Goal: Transaction & Acquisition: Download file/media

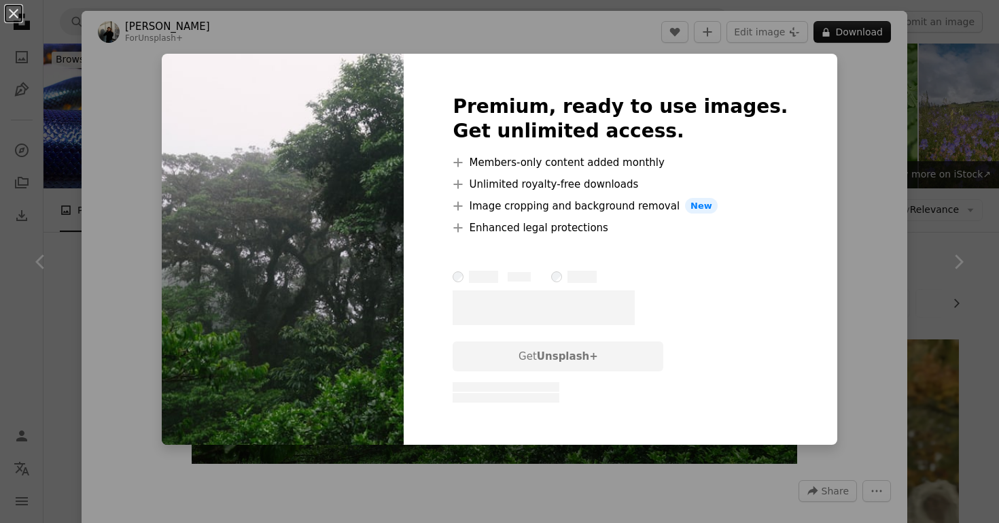
scroll to position [2478, 0]
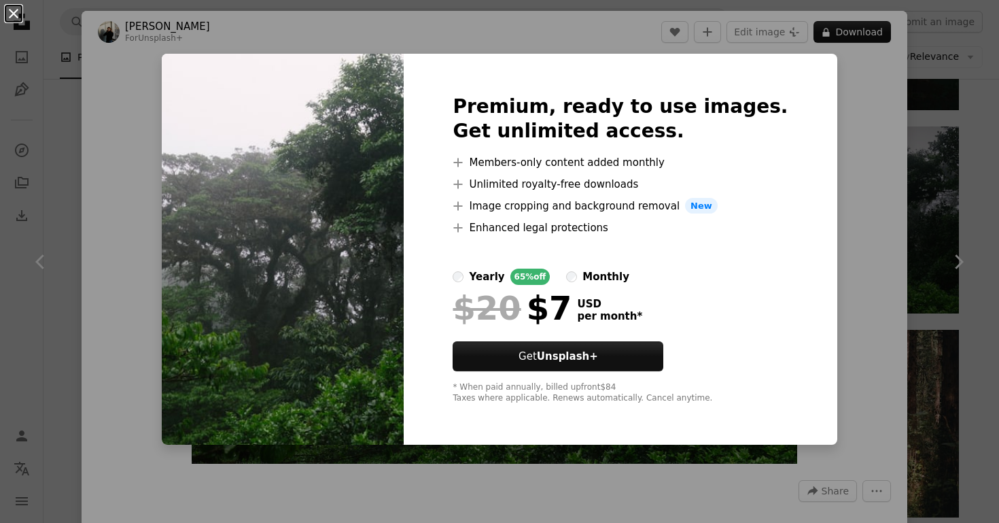
click at [12, 12] on button "An X shape" at bounding box center [13, 13] width 16 height 16
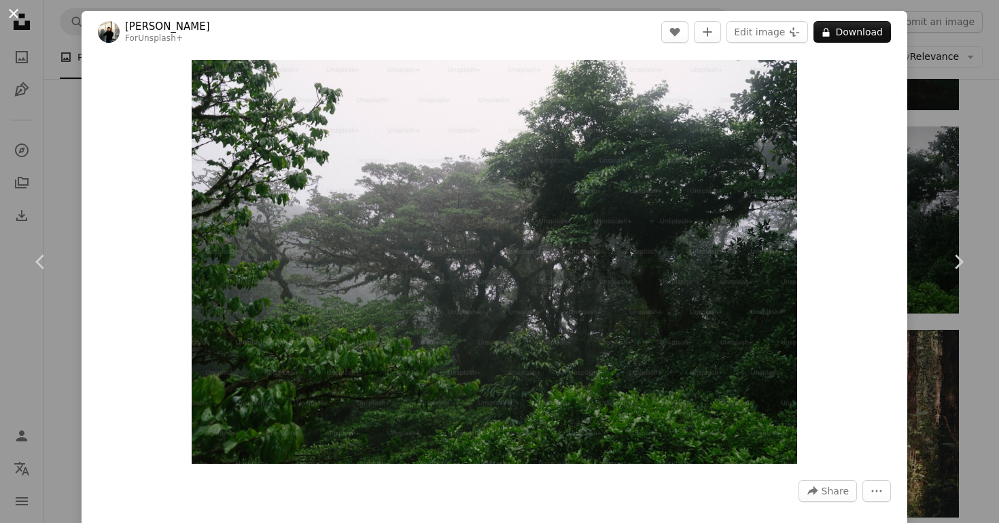
click at [5, 18] on button "An X shape" at bounding box center [13, 13] width 16 height 16
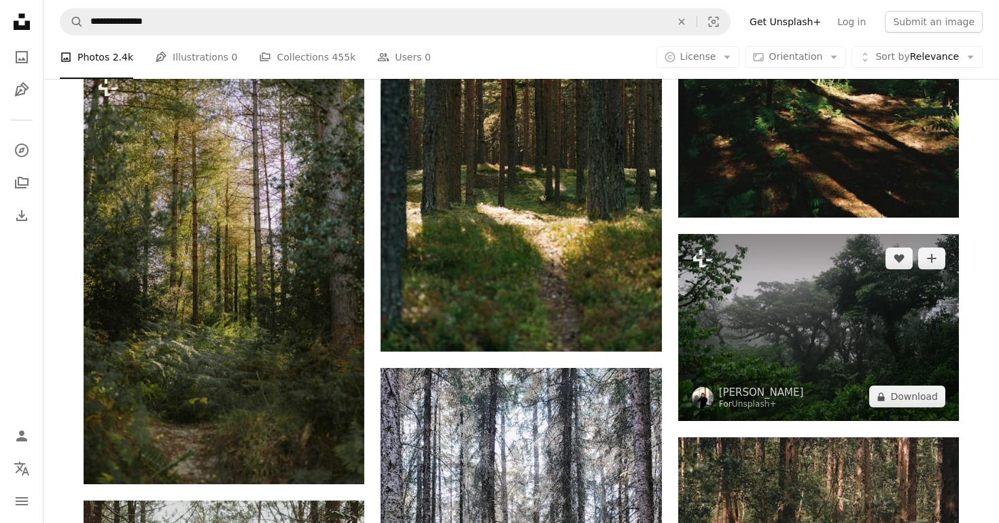
scroll to position [2370, 0]
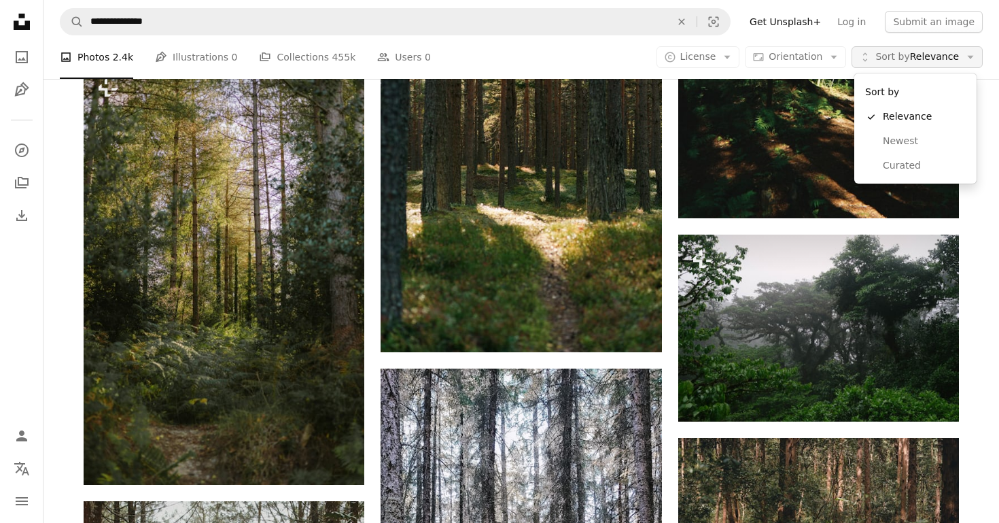
click at [917, 55] on span "Sort by Relevance" at bounding box center [918, 57] width 84 height 14
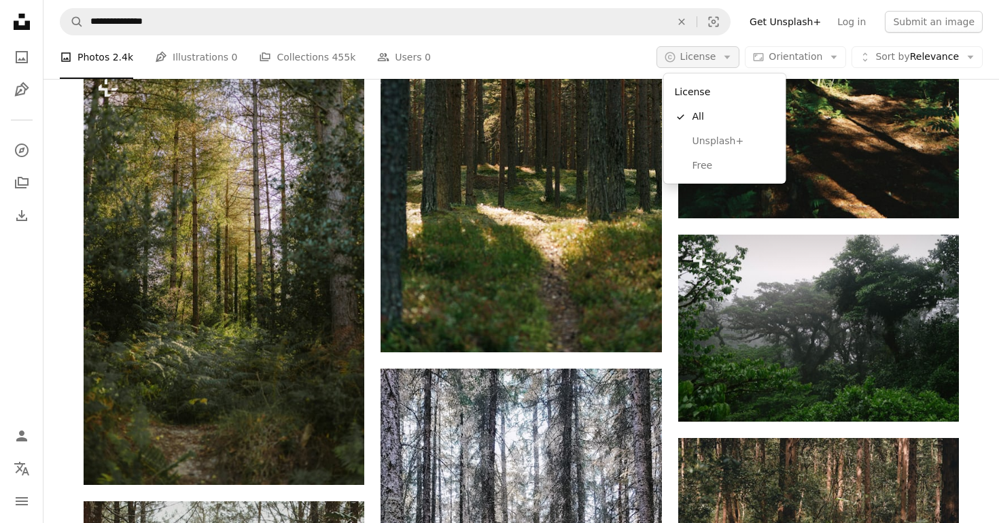
click at [712, 51] on span "License" at bounding box center [698, 56] width 36 height 11
click at [712, 52] on span "License" at bounding box center [698, 56] width 36 height 11
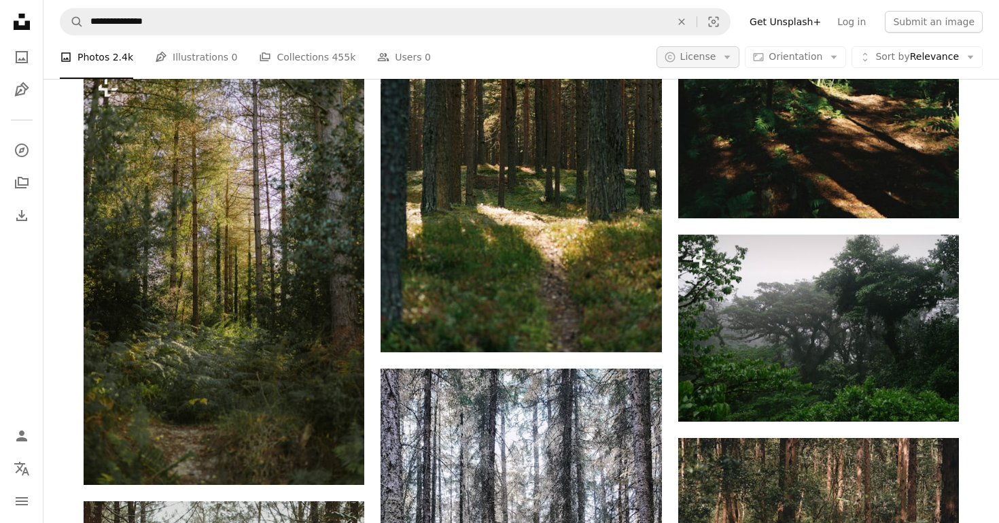
click at [712, 52] on span "License" at bounding box center [698, 56] width 36 height 11
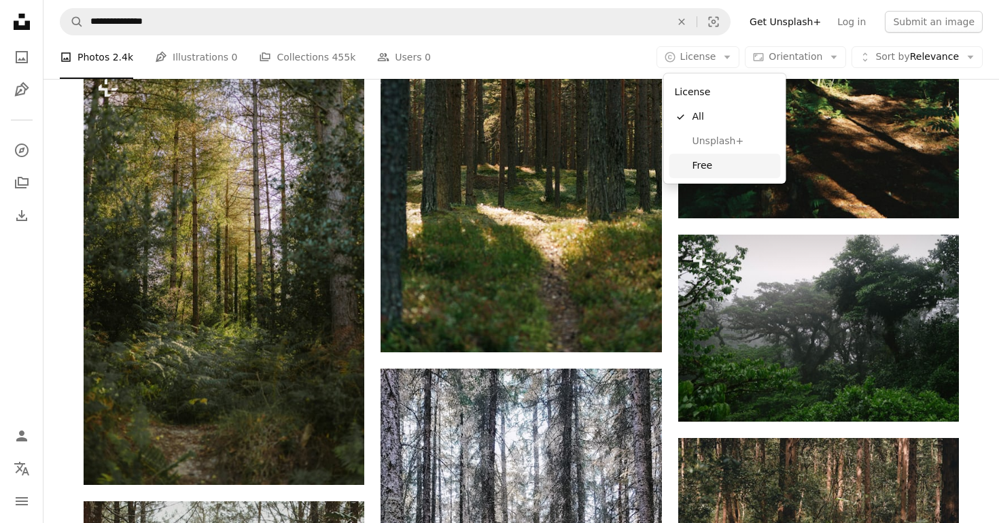
click at [716, 168] on span "Free" at bounding box center [734, 166] width 83 height 14
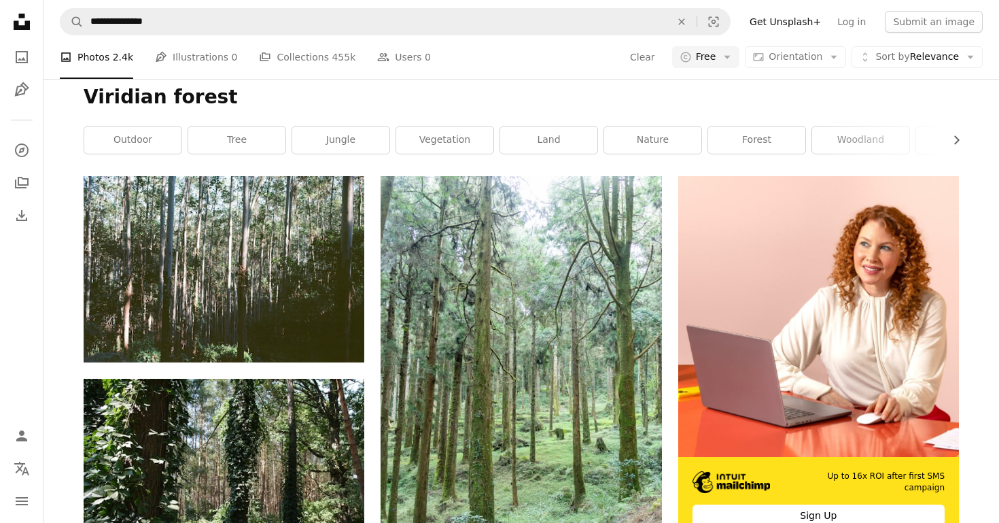
scroll to position [127, 0]
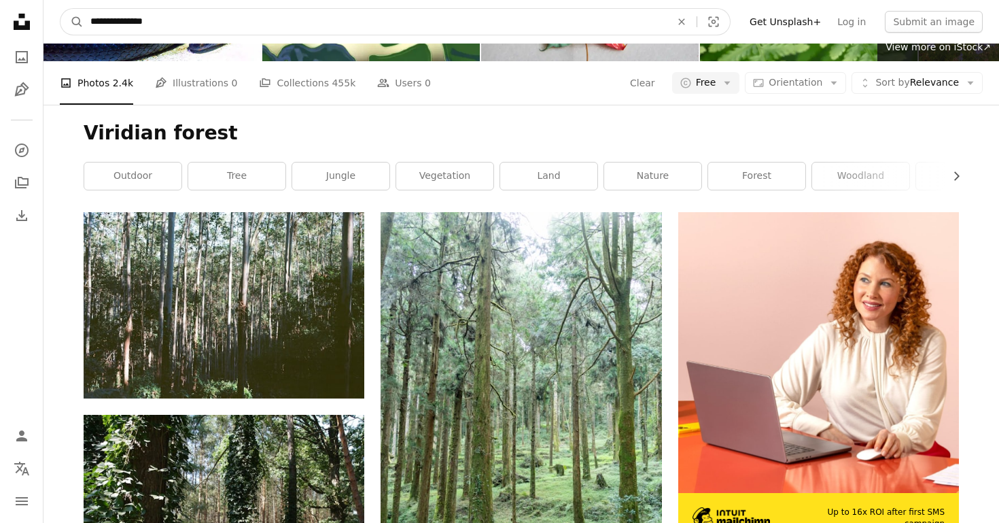
drag, startPoint x: 179, startPoint y: 14, endPoint x: 6, endPoint y: 7, distance: 172.8
drag, startPoint x: 155, startPoint y: 24, endPoint x: 0, endPoint y: 8, distance: 155.8
type input "******"
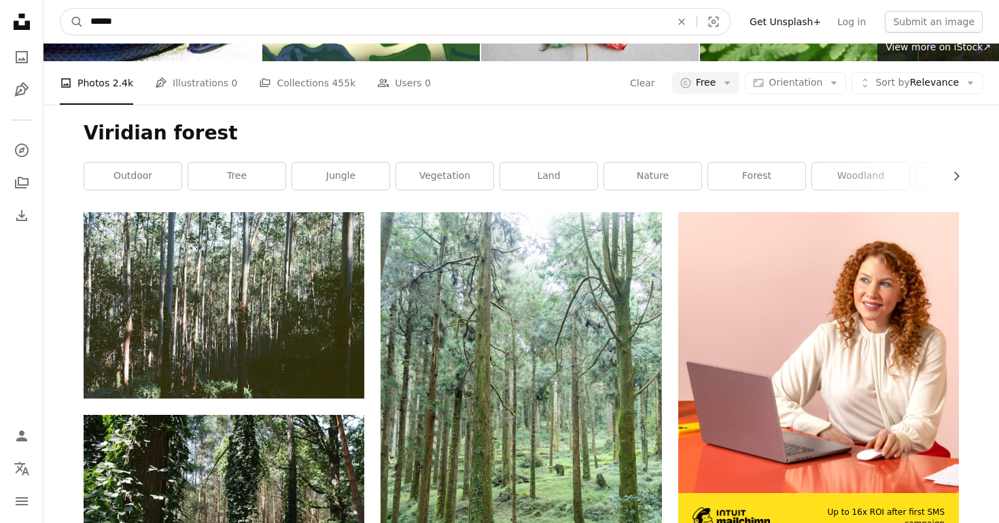
click button "A magnifying glass" at bounding box center [71, 22] width 23 height 26
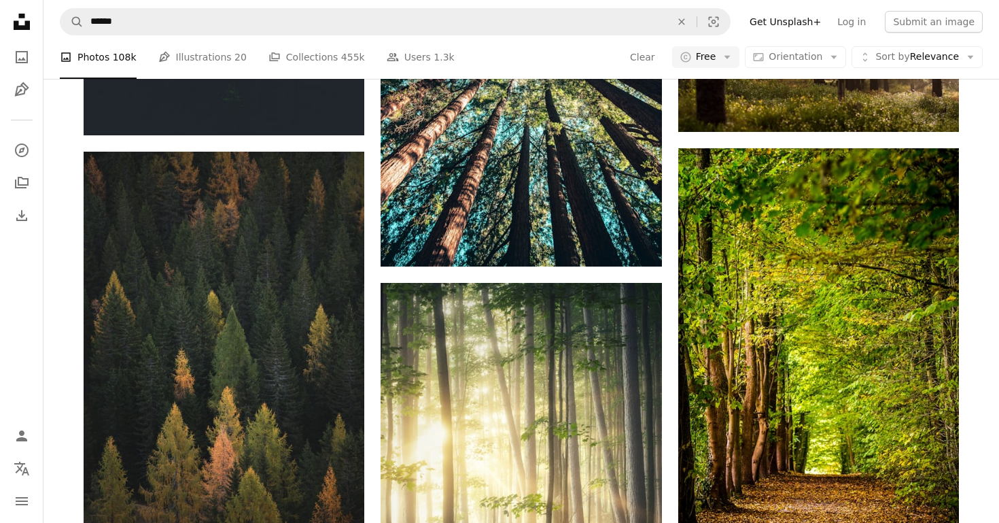
scroll to position [1727, 0]
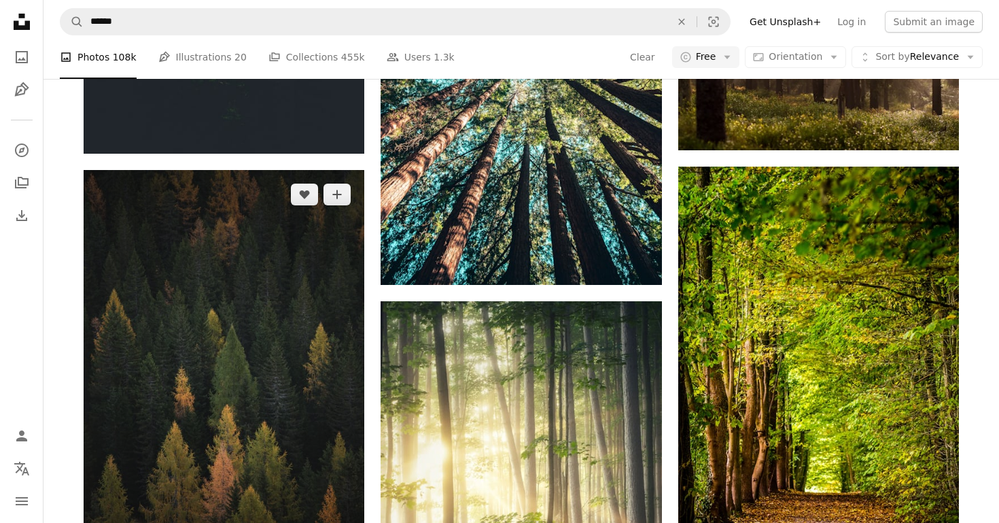
click at [162, 258] on img at bounding box center [224, 380] width 281 height 421
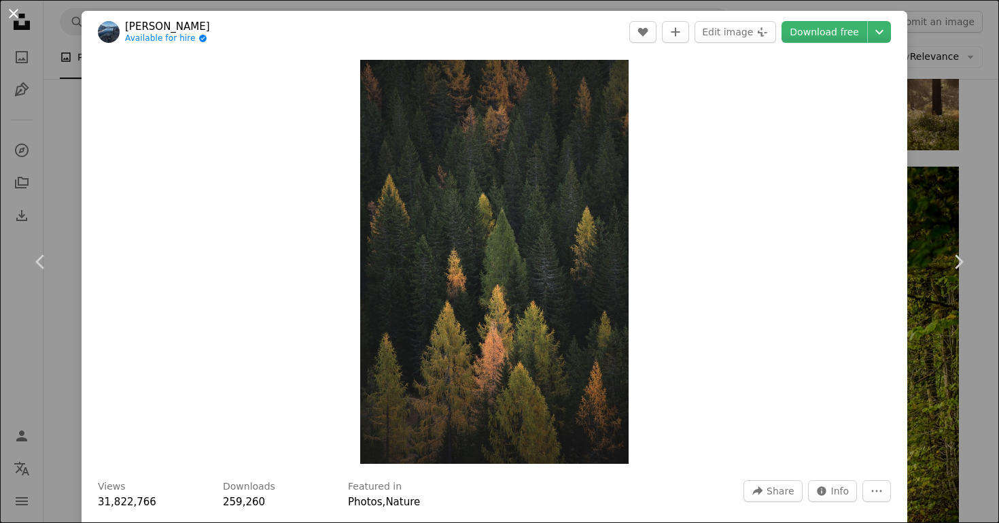
click at [18, 12] on button "An X shape" at bounding box center [13, 13] width 16 height 16
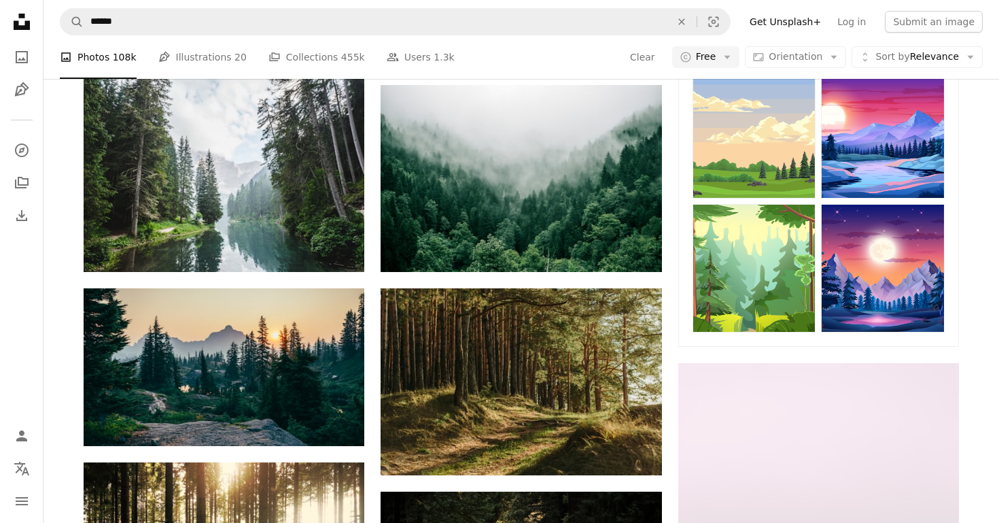
scroll to position [213, 0]
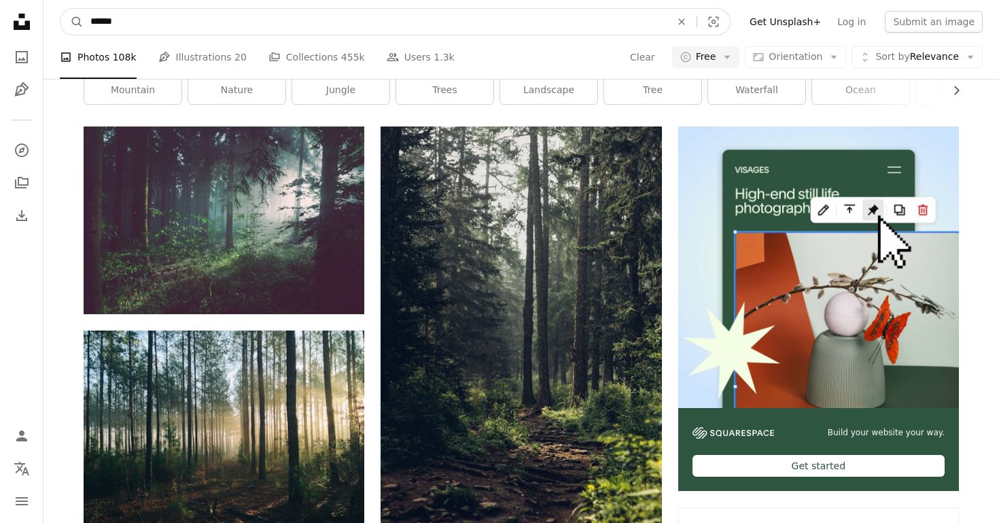
click at [93, 20] on input "******" at bounding box center [375, 22] width 583 height 26
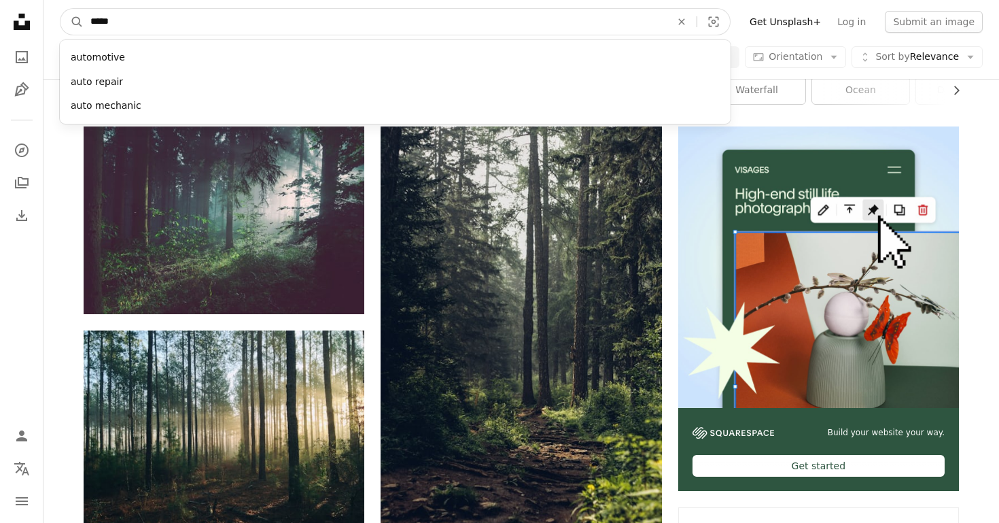
type input "******"
click button "A magnifying glass" at bounding box center [71, 22] width 23 height 26
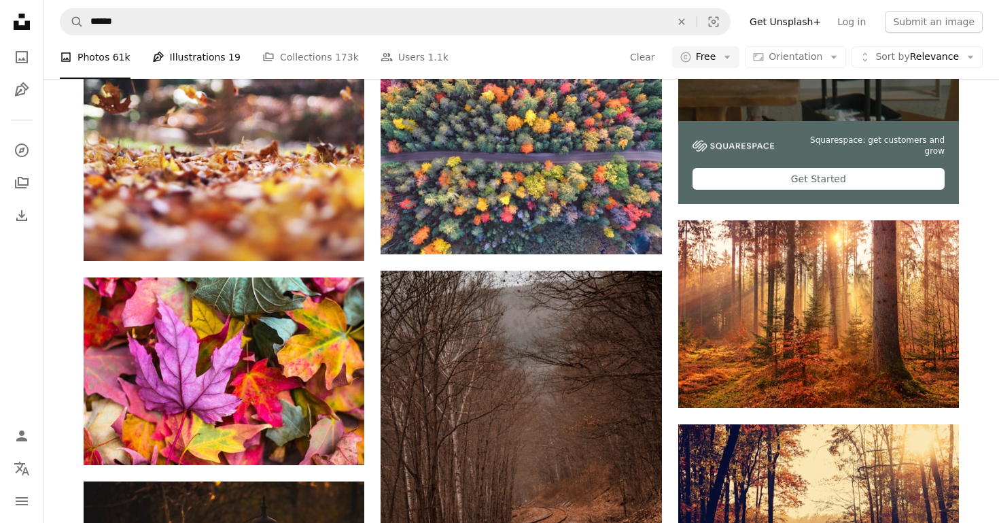
scroll to position [502, 0]
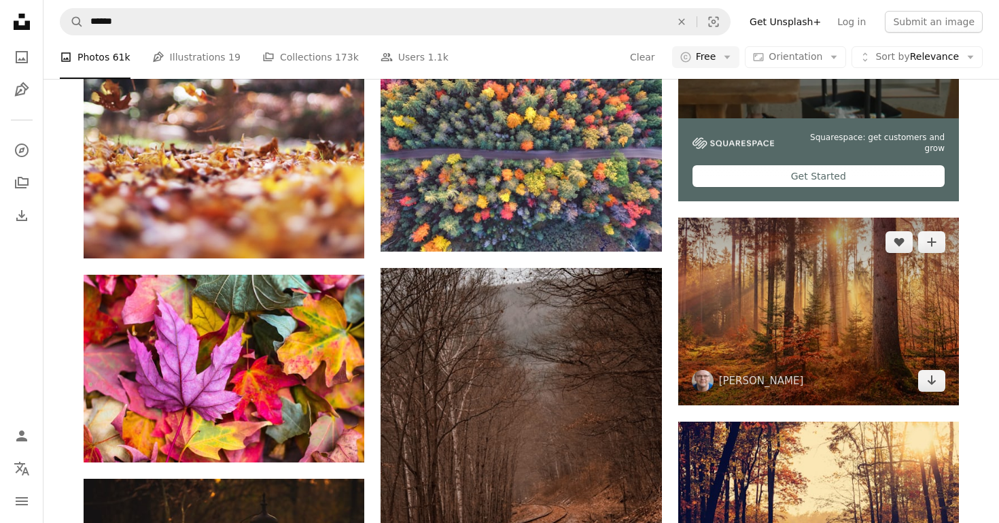
click at [751, 287] on img at bounding box center [818, 311] width 281 height 187
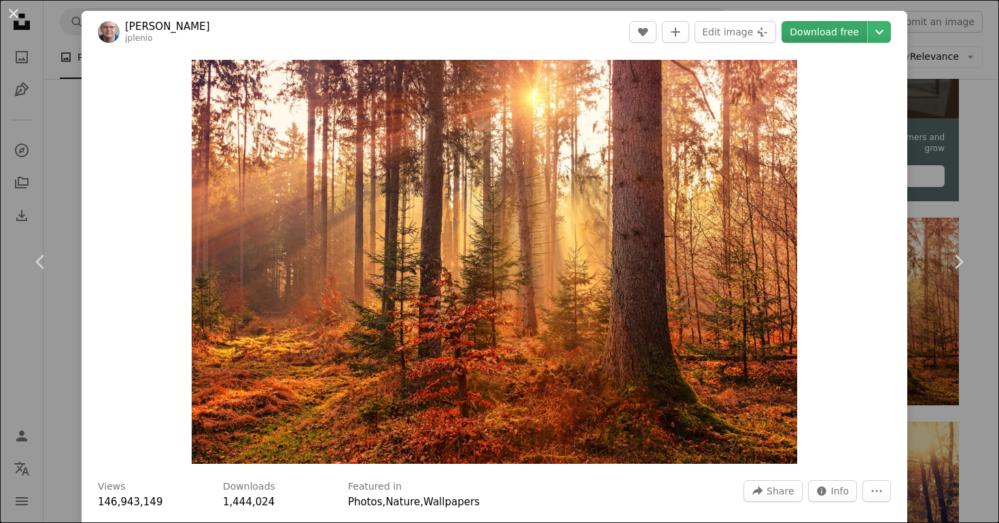
click at [839, 30] on link "Download free" at bounding box center [825, 32] width 86 height 22
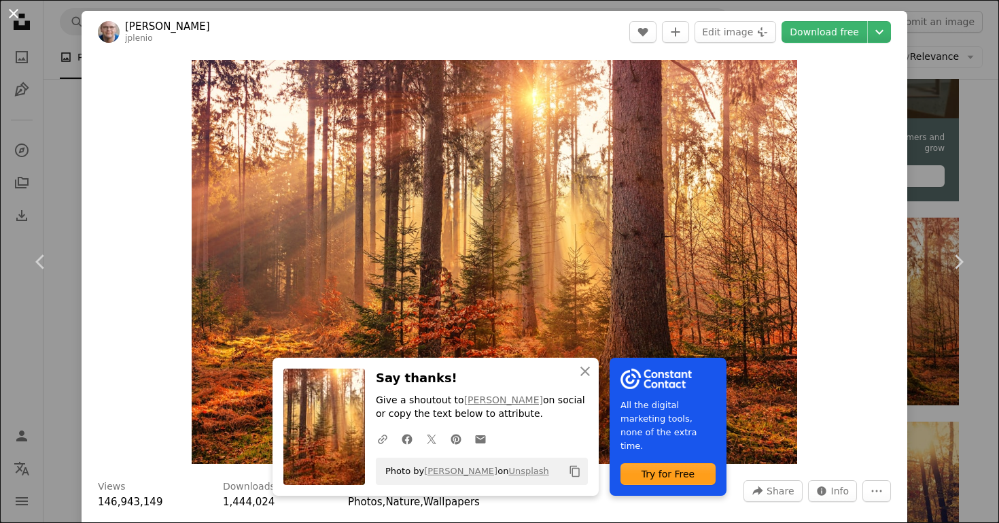
click at [10, 11] on button "An X shape" at bounding box center [13, 13] width 16 height 16
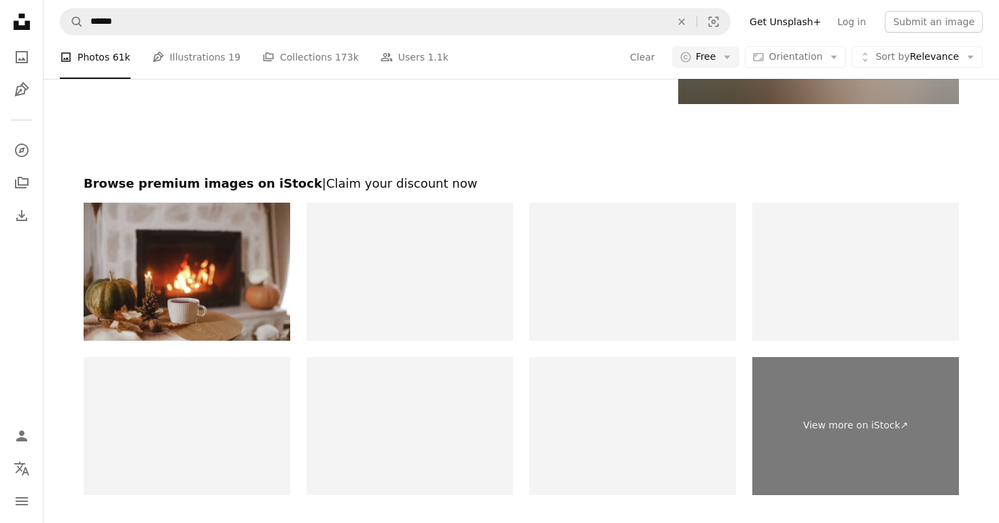
scroll to position [2639, 0]
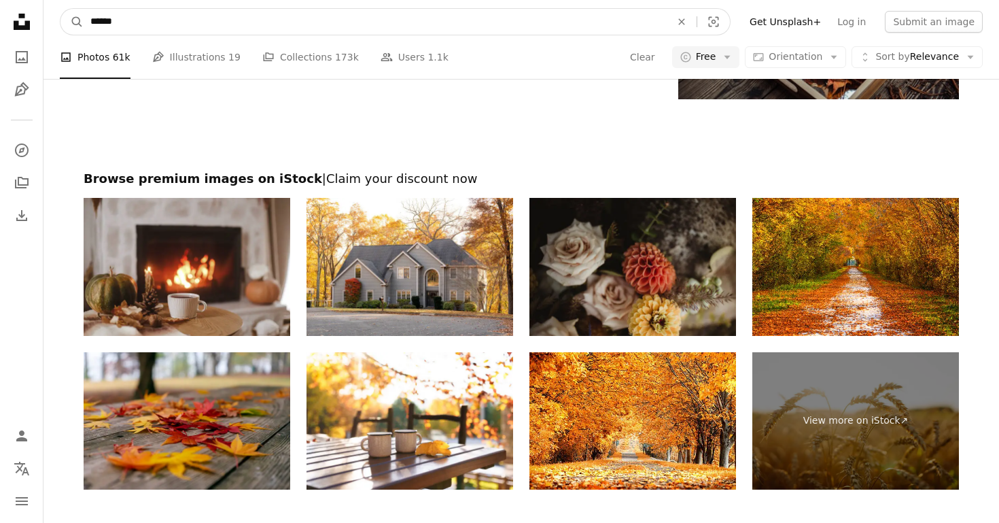
click at [163, 21] on input "******" at bounding box center [375, 22] width 583 height 26
type input "**********"
click button "A magnifying glass" at bounding box center [71, 22] width 23 height 26
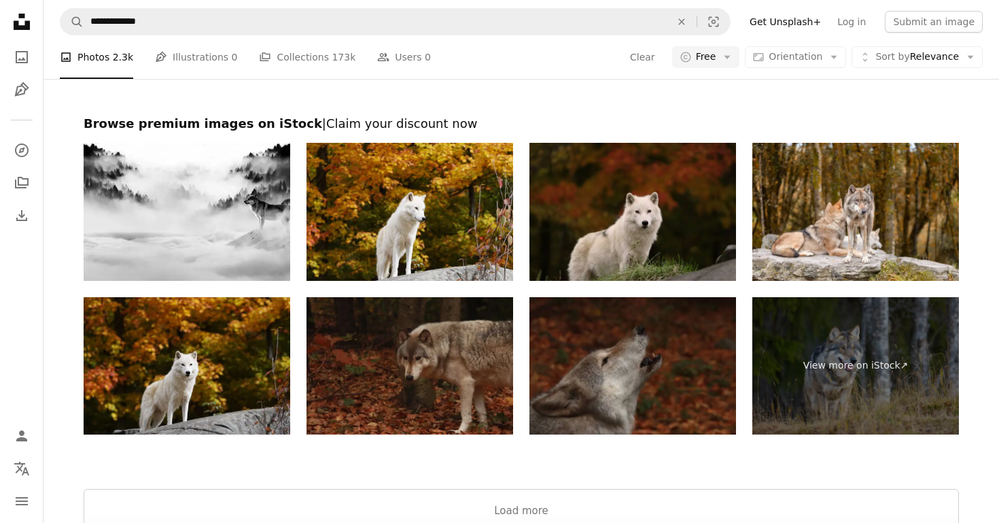
scroll to position [3119, 0]
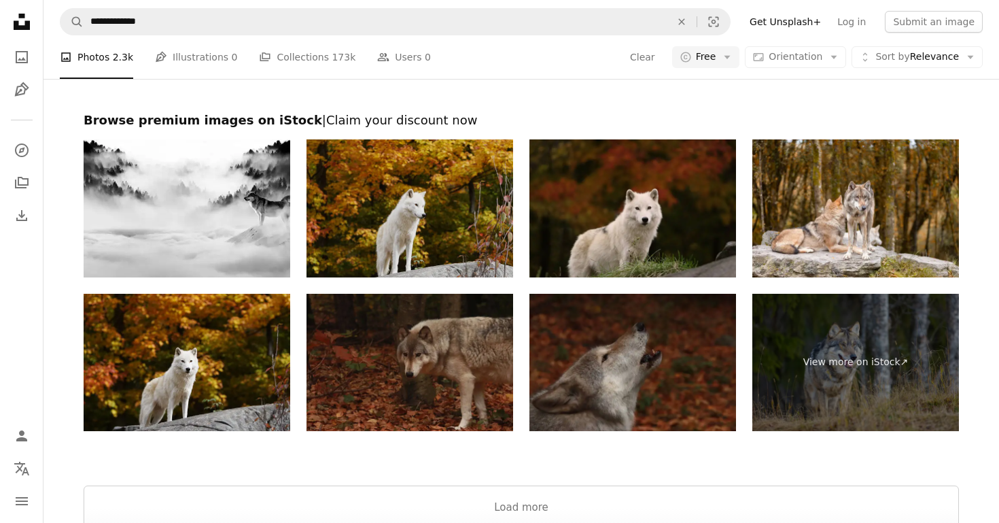
click at [385, 204] on img at bounding box center [410, 208] width 207 height 138
